Goal: Feedback & Contribution: Submit feedback/report problem

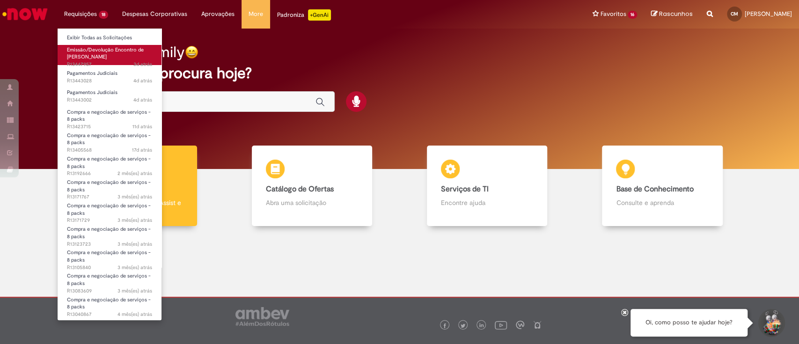
click at [87, 53] on span "Emissão/Devolução Encontro de [PERSON_NAME]" at bounding box center [105, 53] width 77 height 15
click at [102, 56] on span "Emissão/Devolução Encontro de [PERSON_NAME]" at bounding box center [105, 53] width 77 height 15
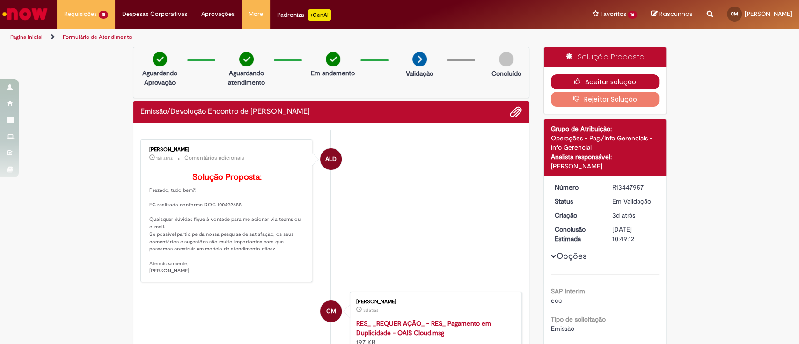
click at [574, 81] on icon "button" at bounding box center [579, 81] width 11 height 7
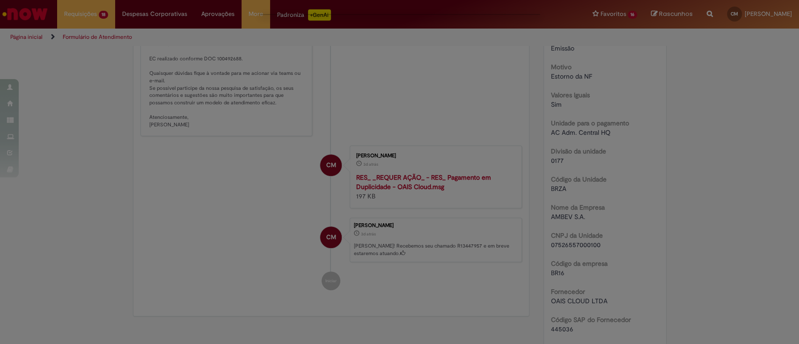
scroll to position [285, 0]
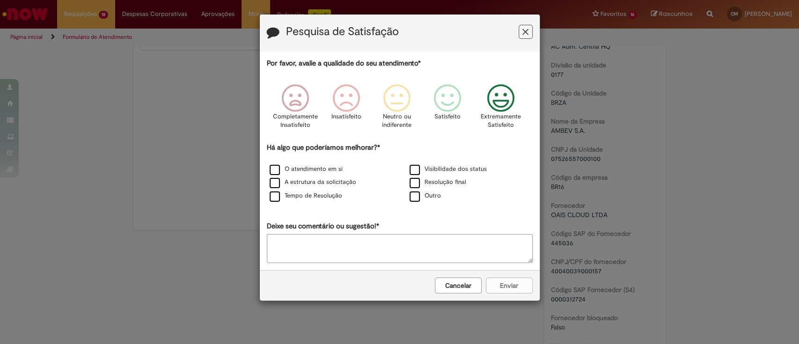
click at [512, 107] on icon "Feedback" at bounding box center [500, 98] width 35 height 28
click at [313, 168] on label "O atendimento em si" at bounding box center [306, 169] width 73 height 9
click at [304, 189] on div "O atendimento em si Visibilidade dos status A estrutura da solicitação Resoluçã…" at bounding box center [400, 183] width 280 height 40
click at [304, 186] on label "A estrutura da solicitação" at bounding box center [313, 182] width 87 height 9
click at [301, 197] on label "Tempo de Resolução" at bounding box center [306, 195] width 73 height 9
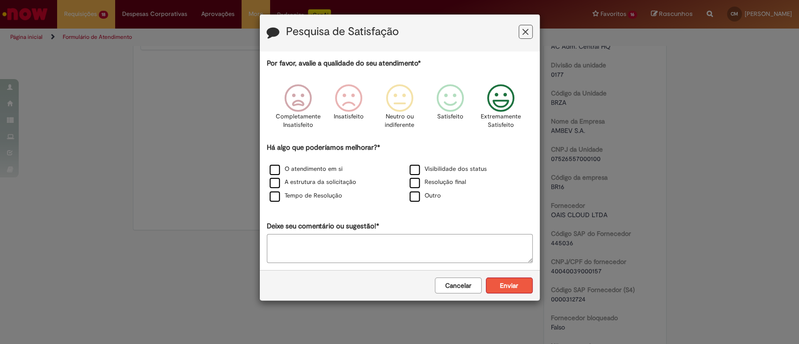
click at [498, 286] on button "Enviar" at bounding box center [509, 285] width 47 height 16
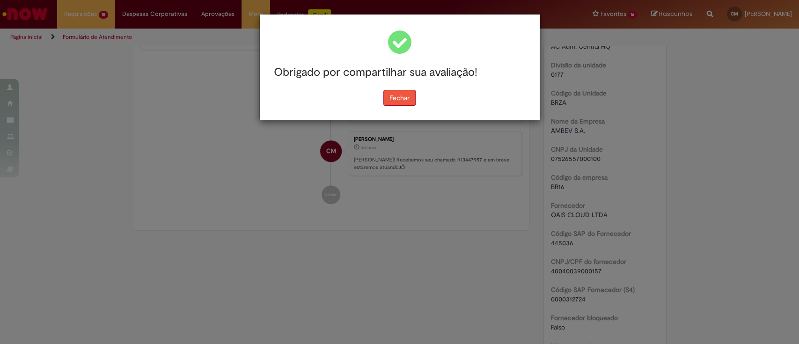
click at [400, 100] on button "Fechar" at bounding box center [399, 98] width 32 height 16
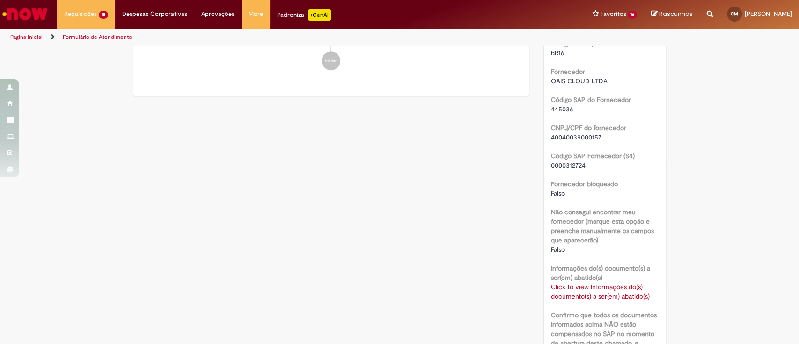
scroll to position [422, 0]
